Goal: Transaction & Acquisition: Purchase product/service

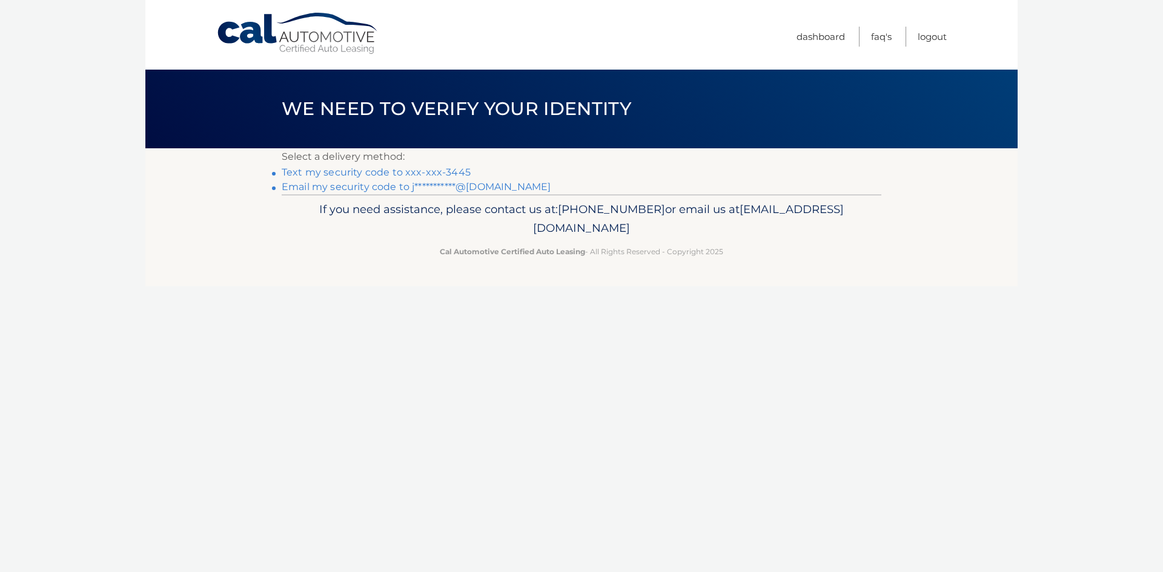
click at [414, 173] on link "Text my security code to xxx-xxx-3445" at bounding box center [376, 173] width 189 height 12
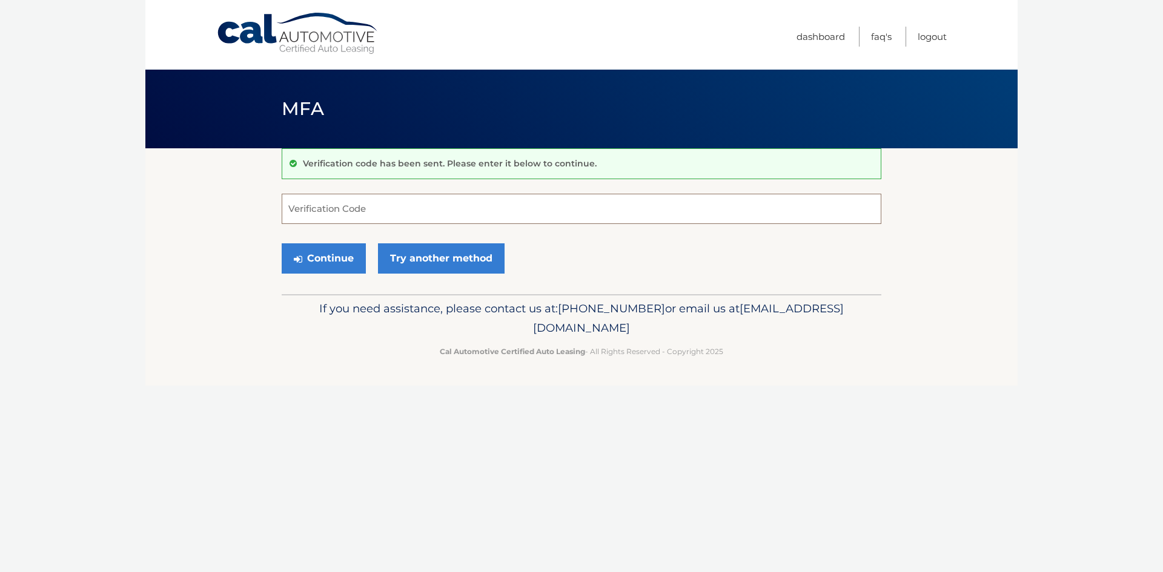
click at [664, 218] on input "Verification Code" at bounding box center [582, 209] width 600 height 30
type input "936832"
click at [331, 257] on button "Continue" at bounding box center [324, 258] width 84 height 30
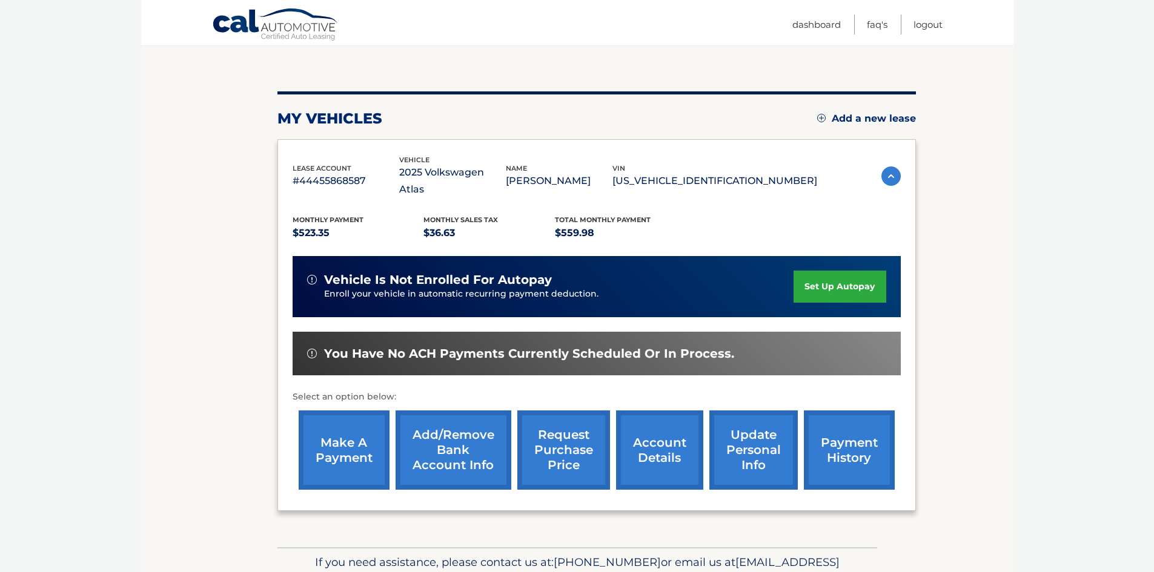
scroll to position [121, 0]
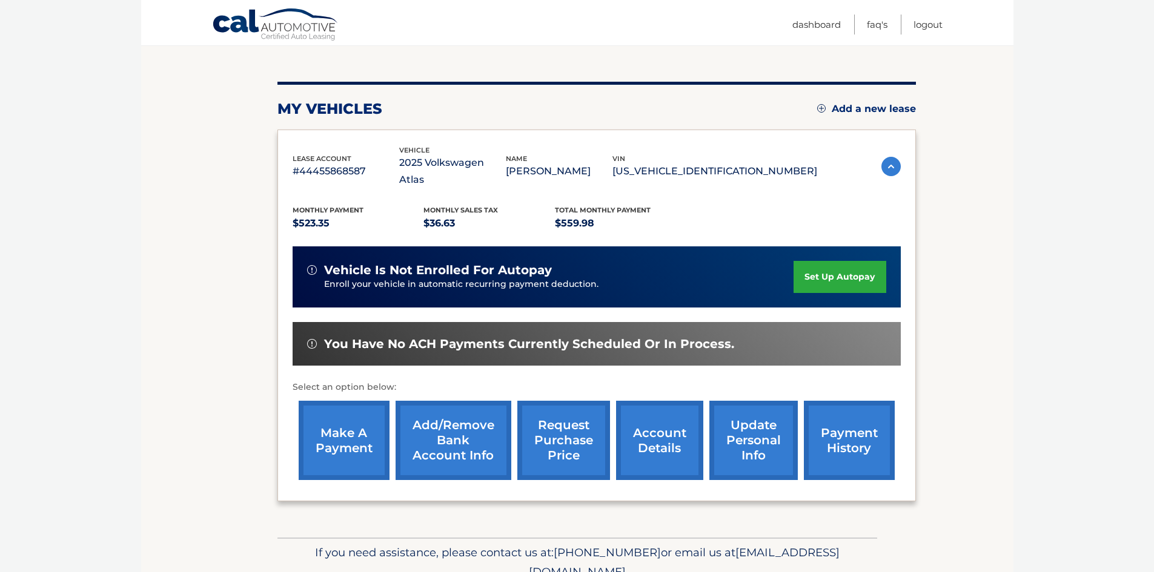
click at [351, 412] on link "make a payment" at bounding box center [344, 440] width 91 height 79
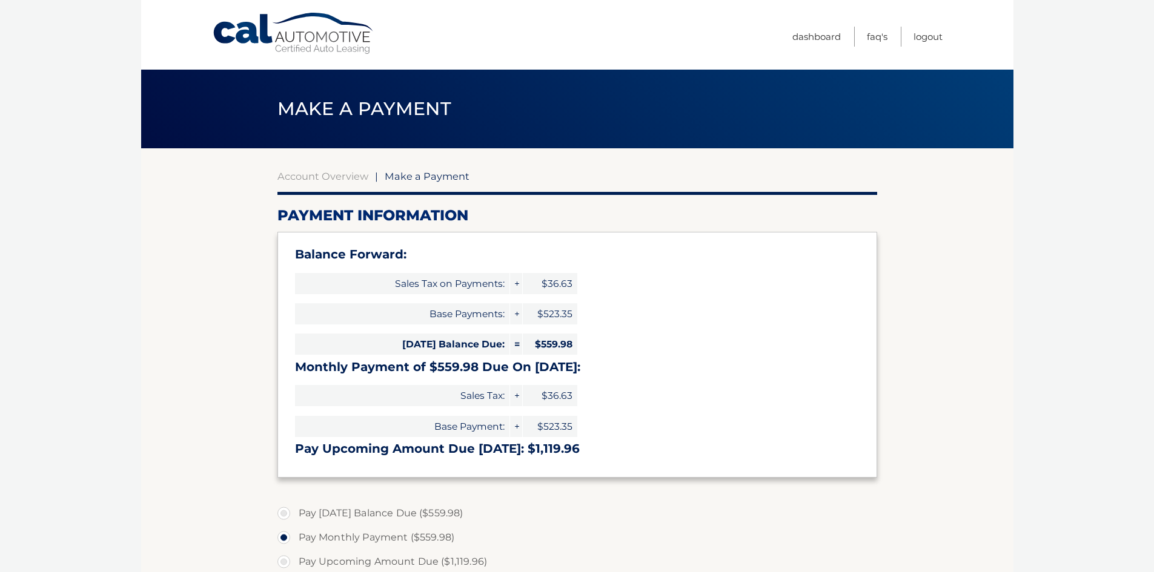
select select "NmViMGZlYzgtYWY3Zi00NDg4LTk3YjMtMDc5YzBiNjc1NTU3"
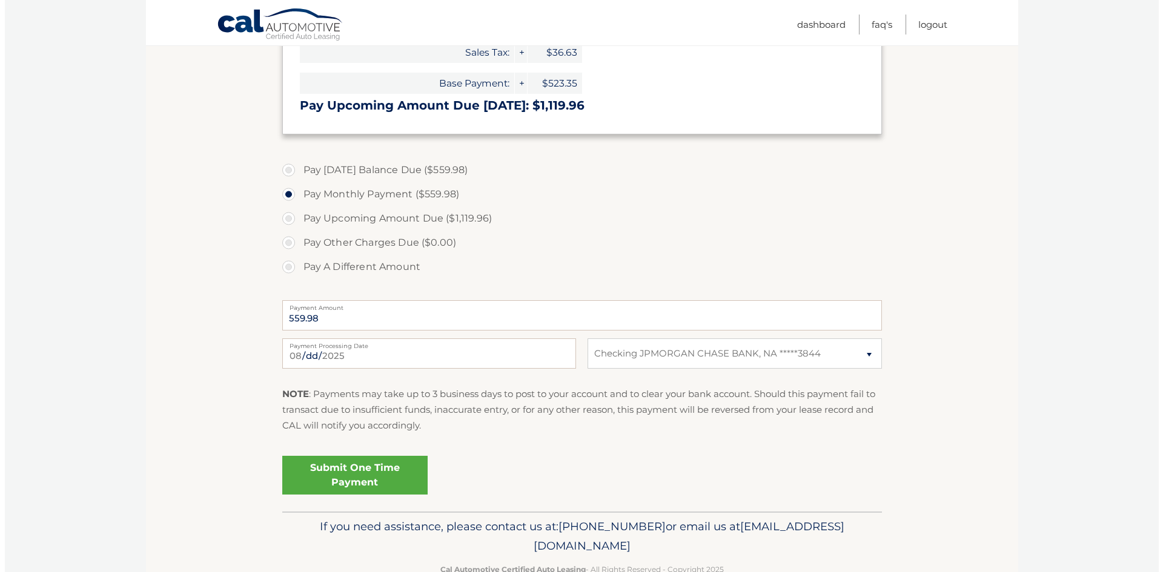
scroll to position [363, 0]
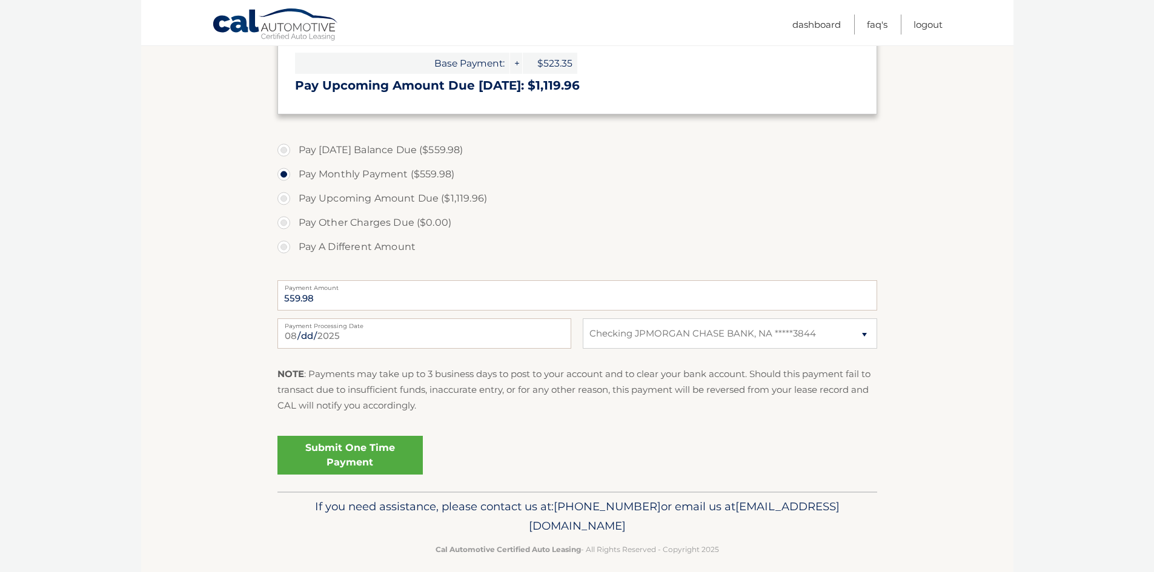
click at [365, 457] on link "Submit One Time Payment" at bounding box center [349, 455] width 145 height 39
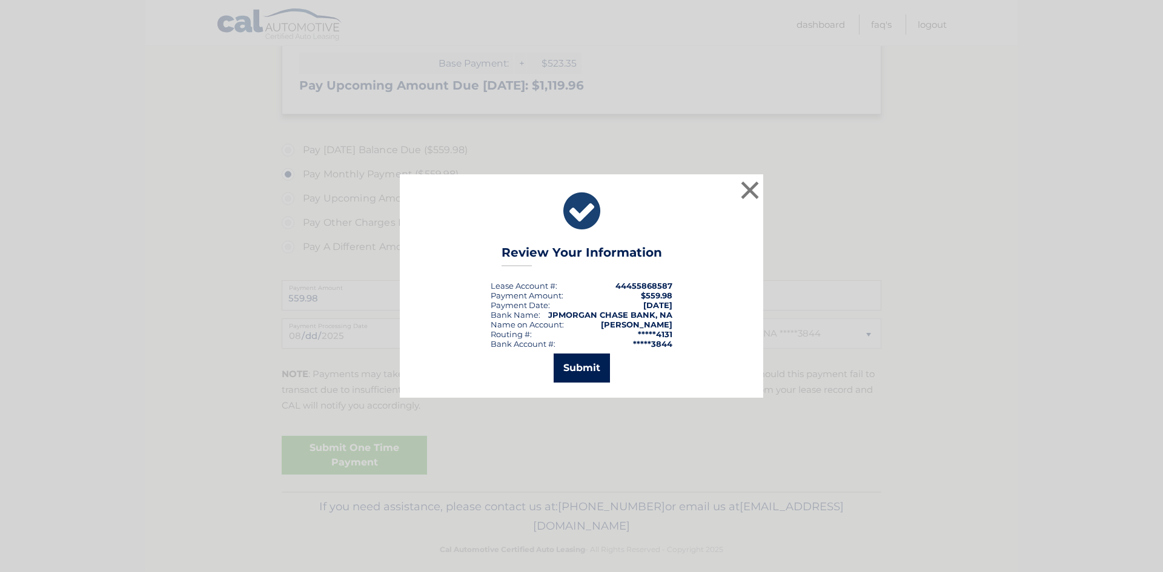
click at [584, 372] on button "Submit" at bounding box center [582, 368] width 56 height 29
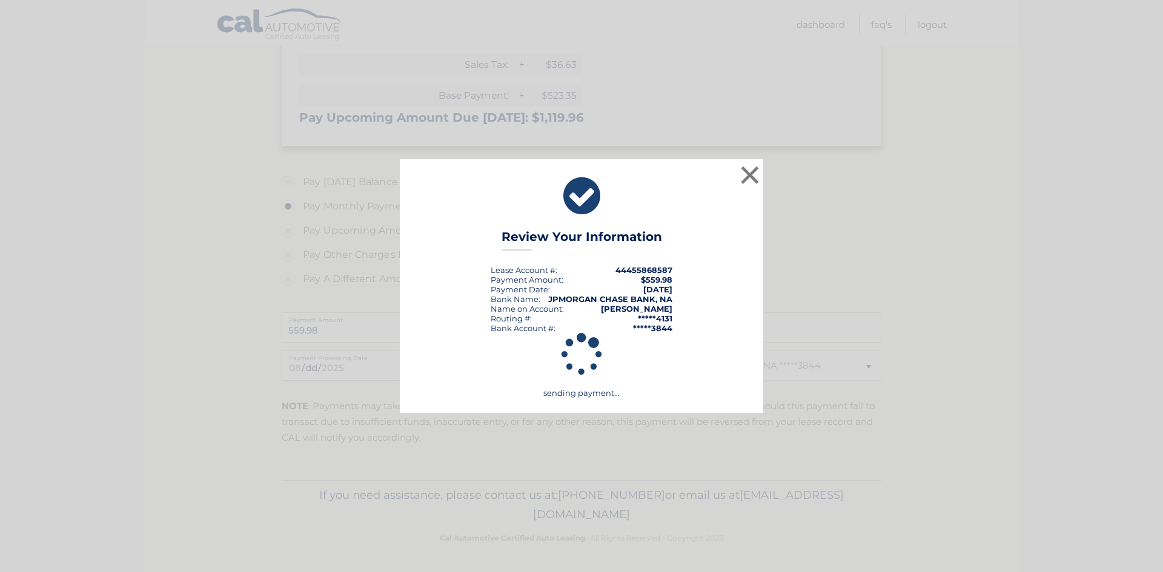
scroll to position [331, 0]
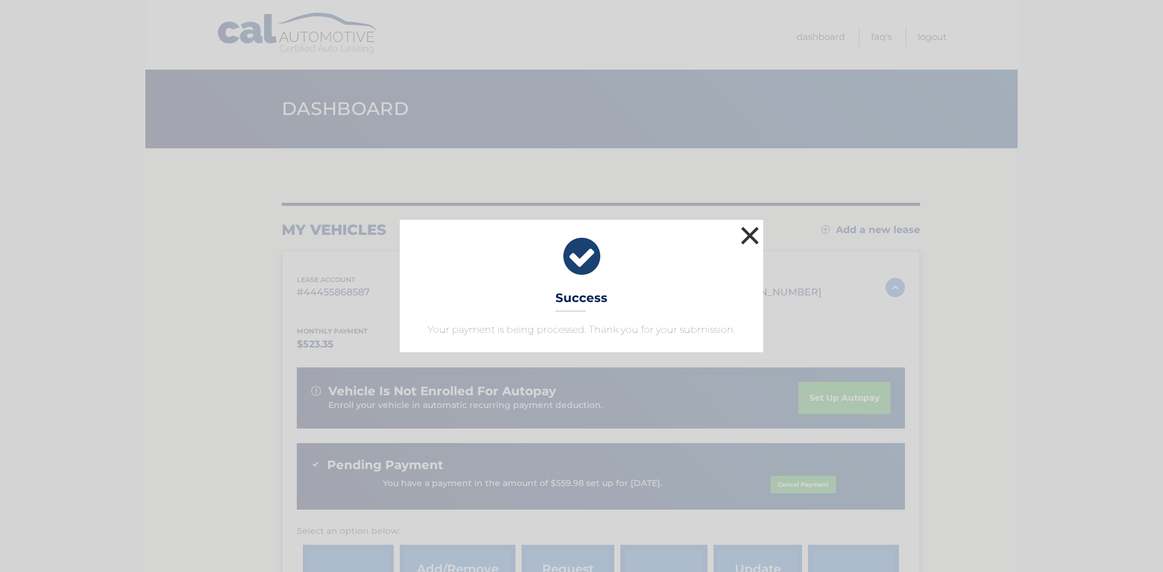
click at [749, 234] on button "×" at bounding box center [750, 235] width 24 height 24
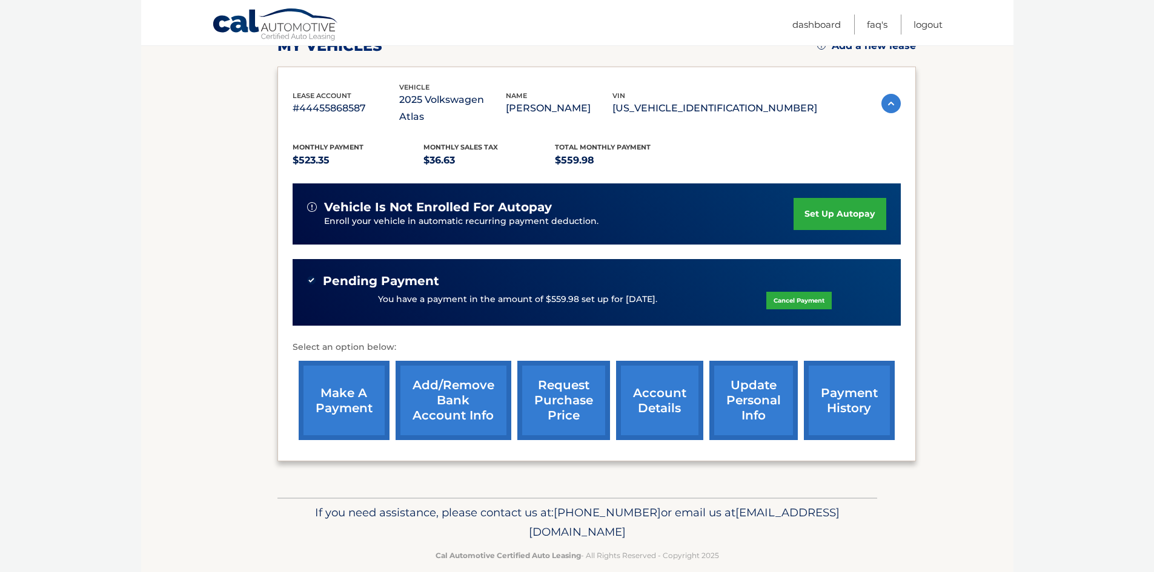
scroll to position [185, 0]
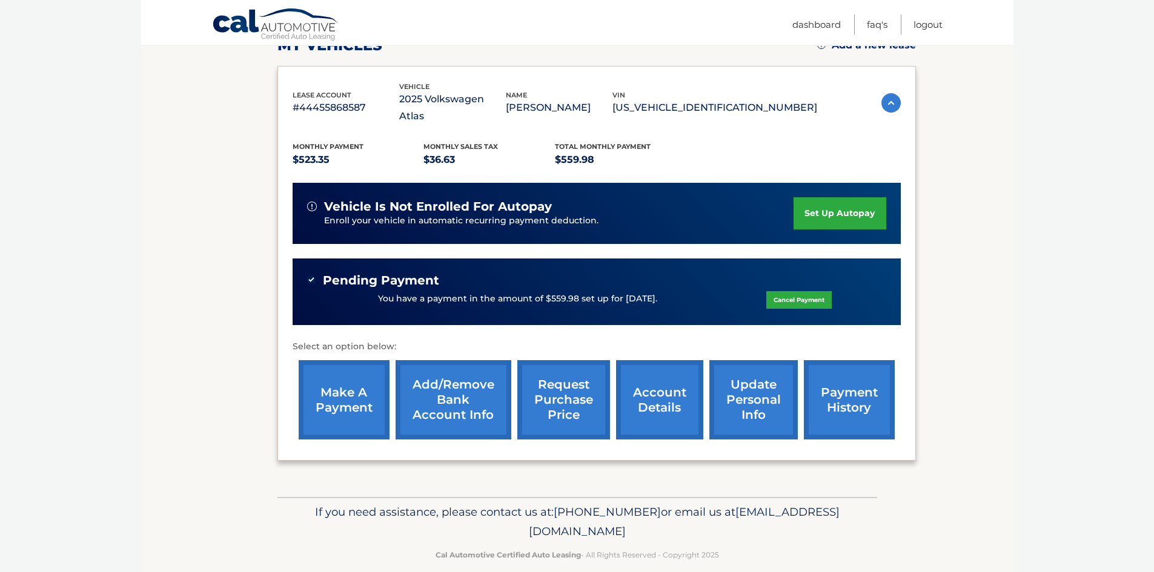
click at [359, 368] on link "make a payment" at bounding box center [344, 399] width 91 height 79
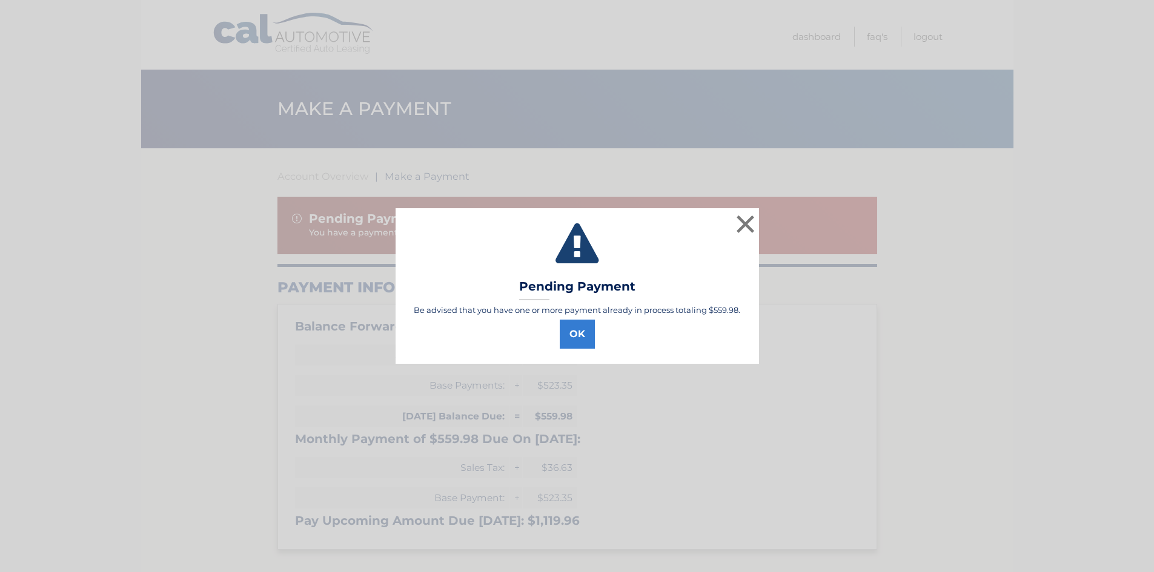
select select "NmViMGZlYzgtYWY3Zi00NDg4LTk3YjMtMDc5YzBiNjc1NTU3"
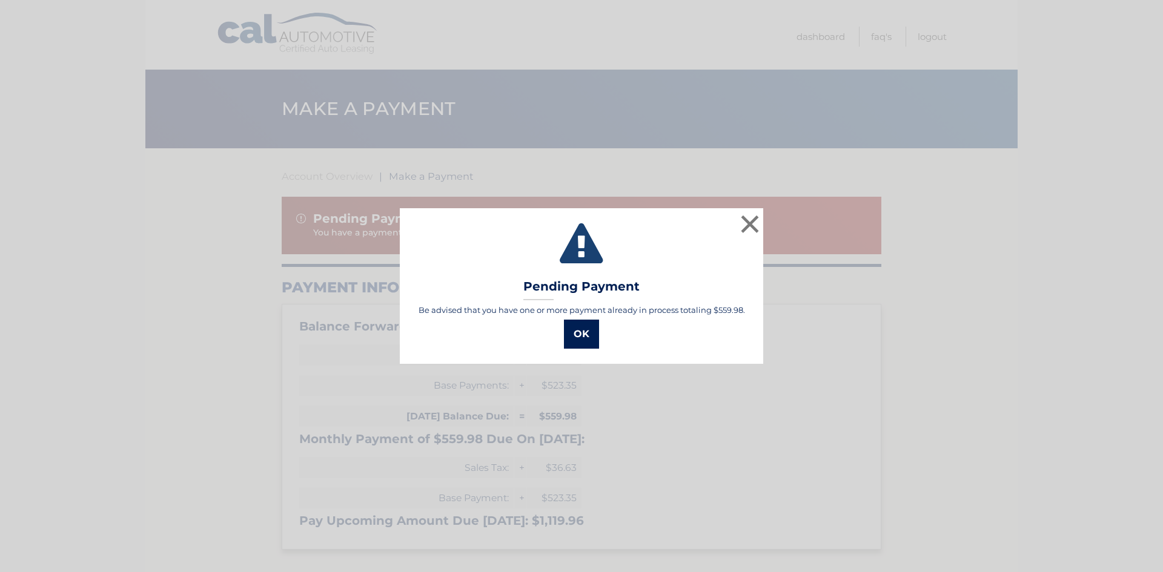
click at [592, 329] on button "OK" at bounding box center [581, 334] width 35 height 29
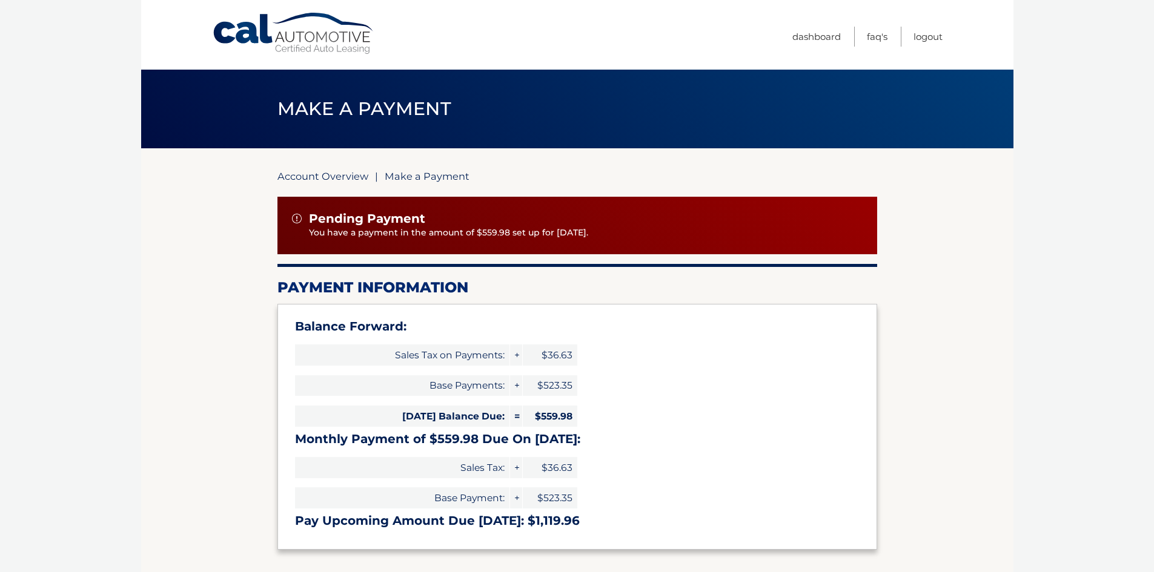
click at [302, 177] on link "Account Overview" at bounding box center [322, 176] width 91 height 12
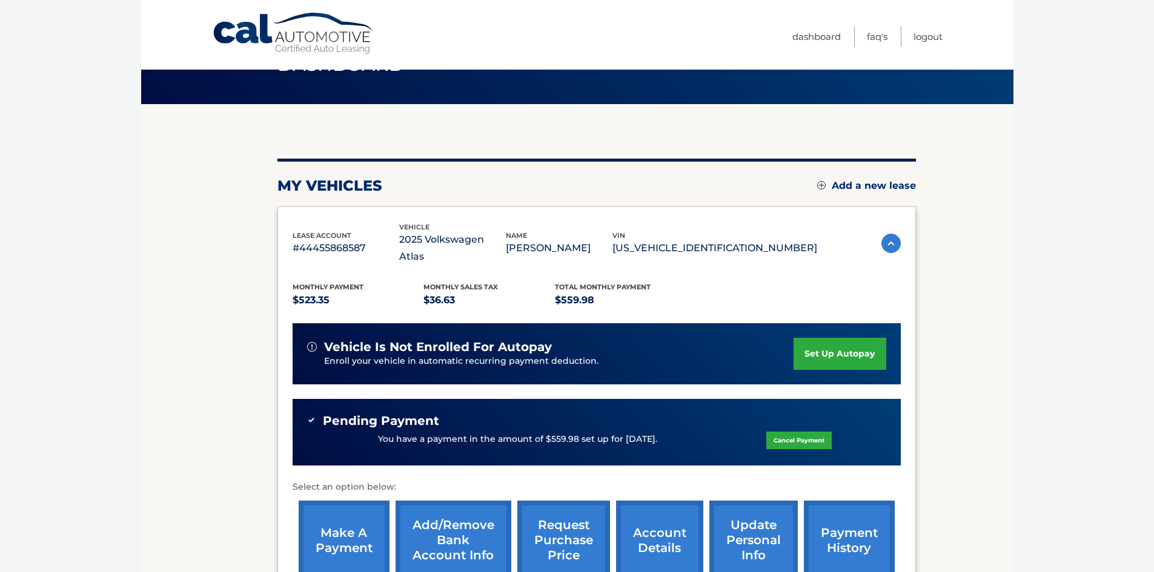
scroll to position [3, 0]
